Goal: Transaction & Acquisition: Purchase product/service

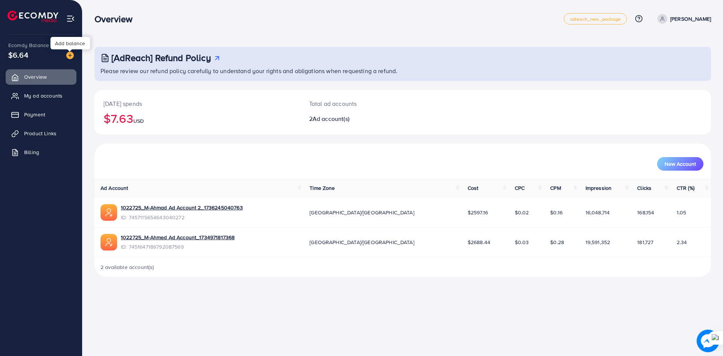
click at [70, 54] on img at bounding box center [70, 56] width 8 height 8
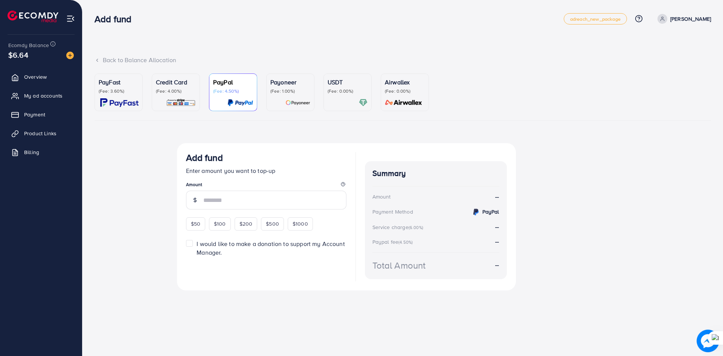
click at [123, 94] on p "(Fee: 3.60%)" at bounding box center [119, 91] width 40 height 6
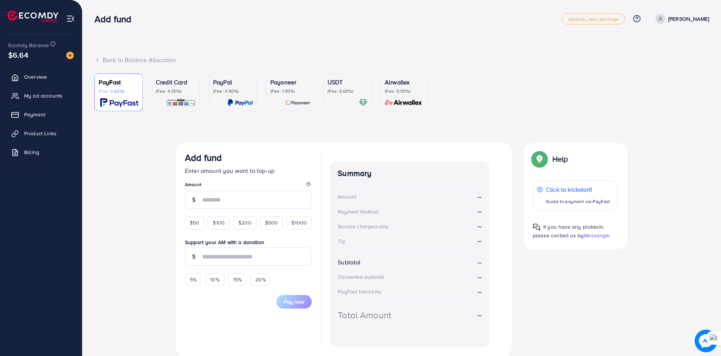
click at [195, 222] on span "$50" at bounding box center [194, 223] width 9 height 8
type input "**"
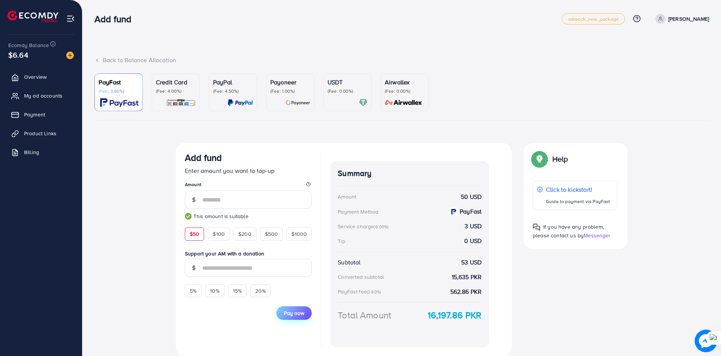
click at [302, 312] on span "Pay now" at bounding box center [294, 313] width 20 height 8
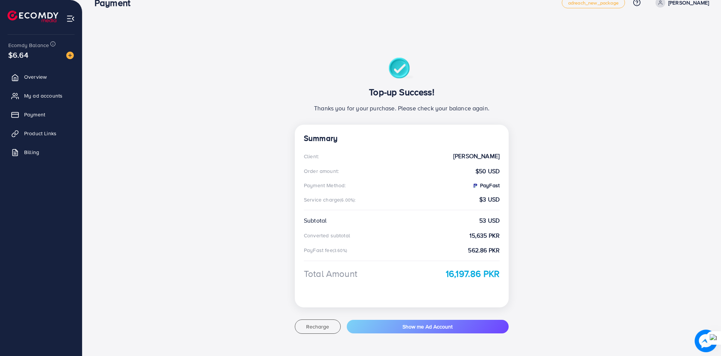
scroll to position [24, 0]
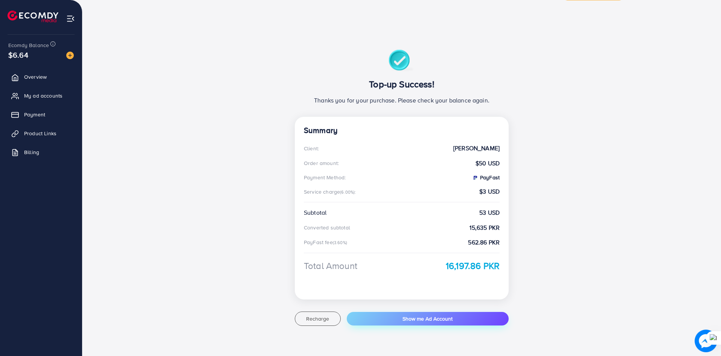
click at [422, 322] on span "Show me Ad Account" at bounding box center [428, 319] width 50 height 8
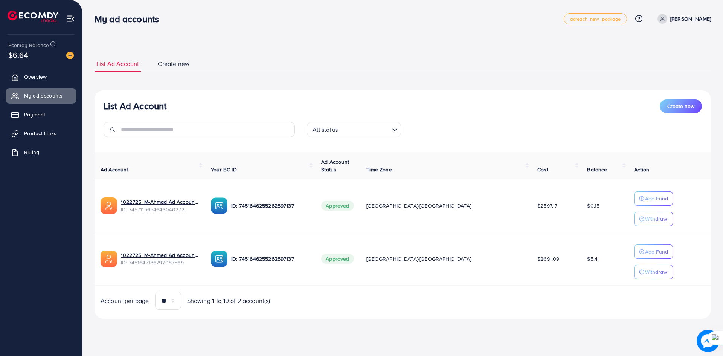
click at [69, 55] on img at bounding box center [70, 56] width 8 height 8
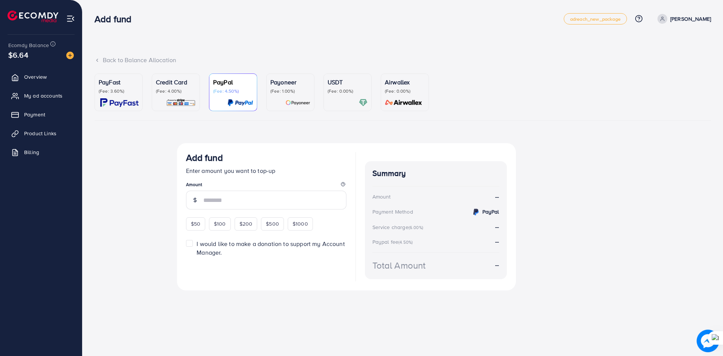
click at [125, 95] on div "PayFast (Fee: 3.60%)" at bounding box center [119, 92] width 40 height 29
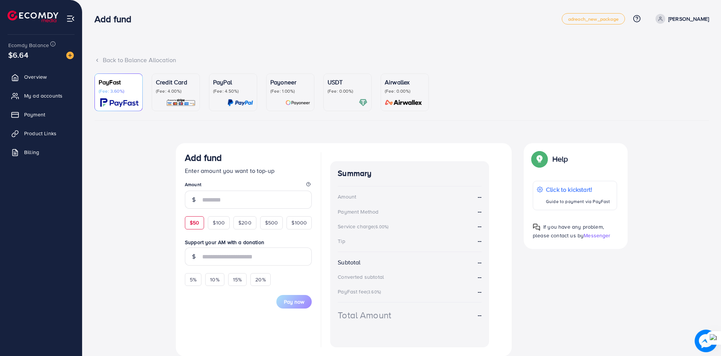
click at [195, 224] on span "$50" at bounding box center [194, 223] width 9 height 8
type input "**"
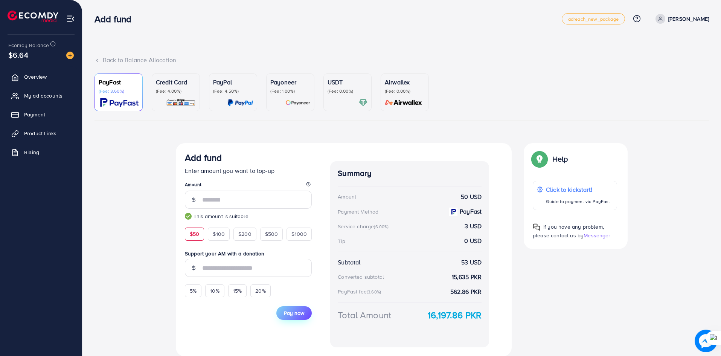
click at [299, 312] on span "Pay now" at bounding box center [294, 313] width 20 height 8
